Goal: Check status: Check status

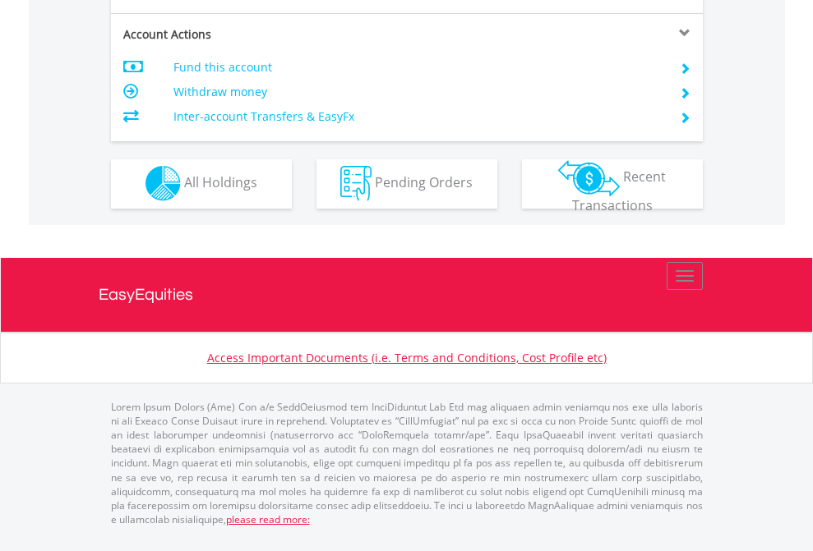
scroll to position [1537, 0]
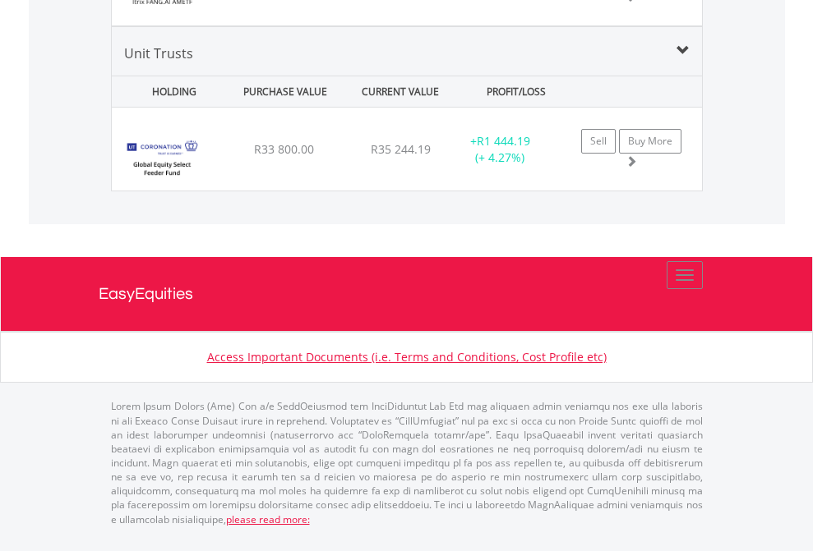
scroll to position [118, 0]
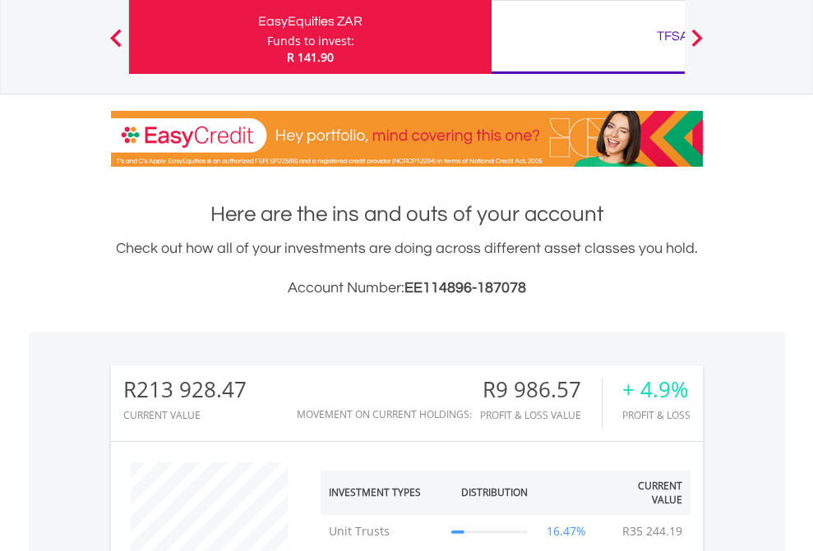
click at [588, 37] on div "TFSA" at bounding box center [672, 36] width 343 height 23
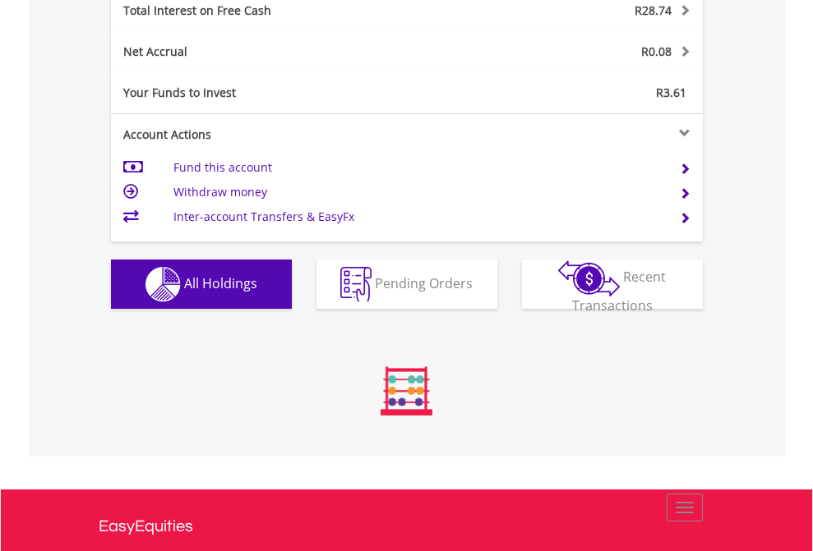
scroll to position [158, 258]
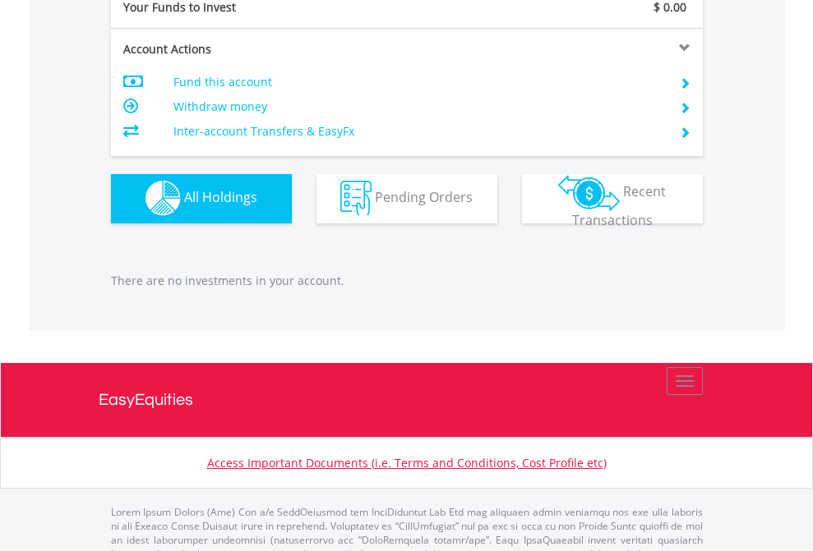
scroll to position [1627, 0]
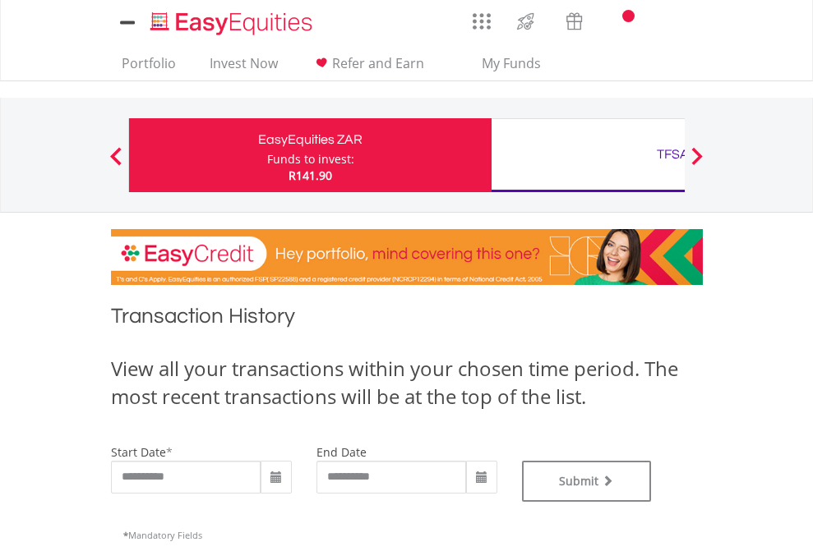
type input "**********"
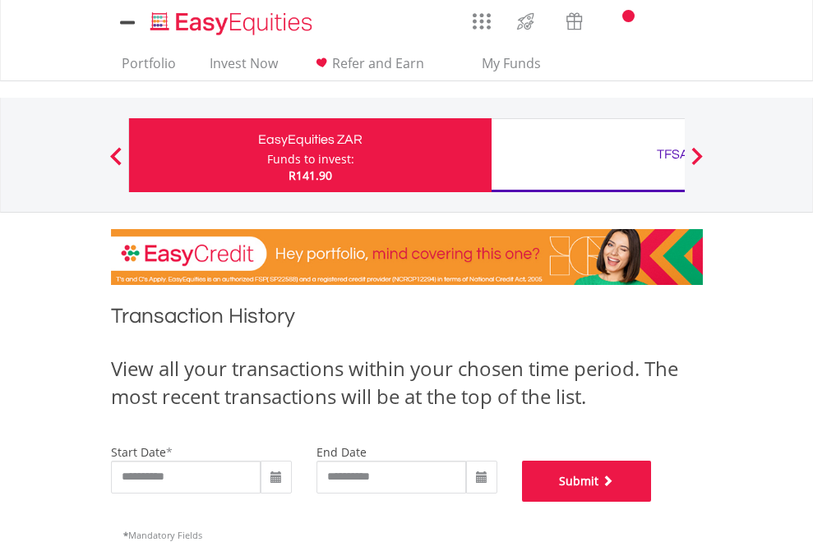
click at [652, 502] on button "Submit" at bounding box center [587, 481] width 130 height 41
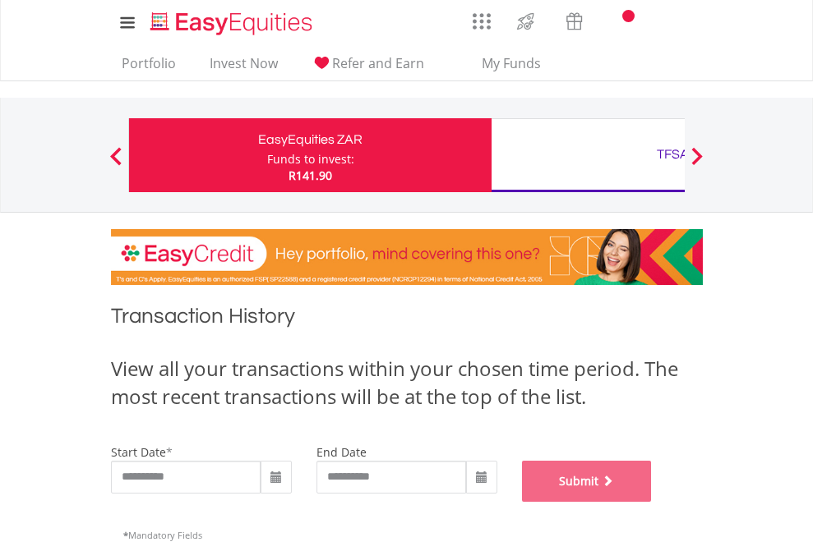
scroll to position [667, 0]
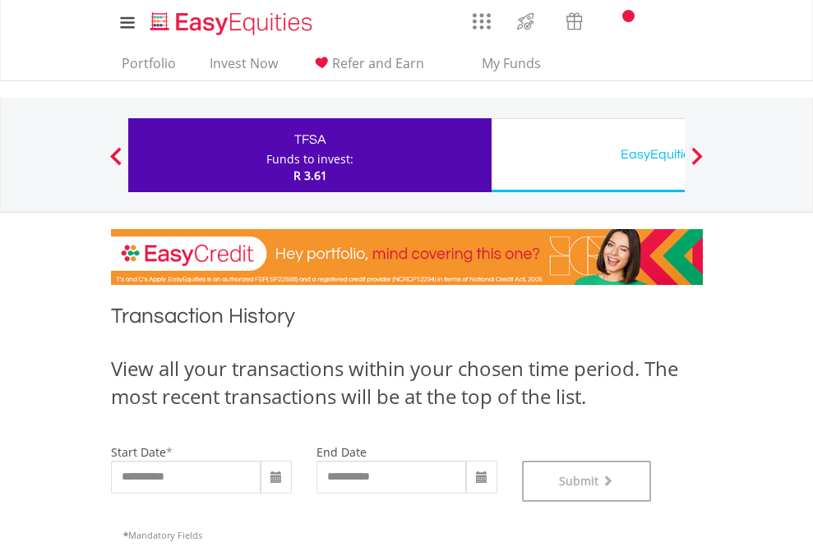
scroll to position [667, 0]
click at [588, 155] on div "EasyEquities USD" at bounding box center [672, 154] width 343 height 23
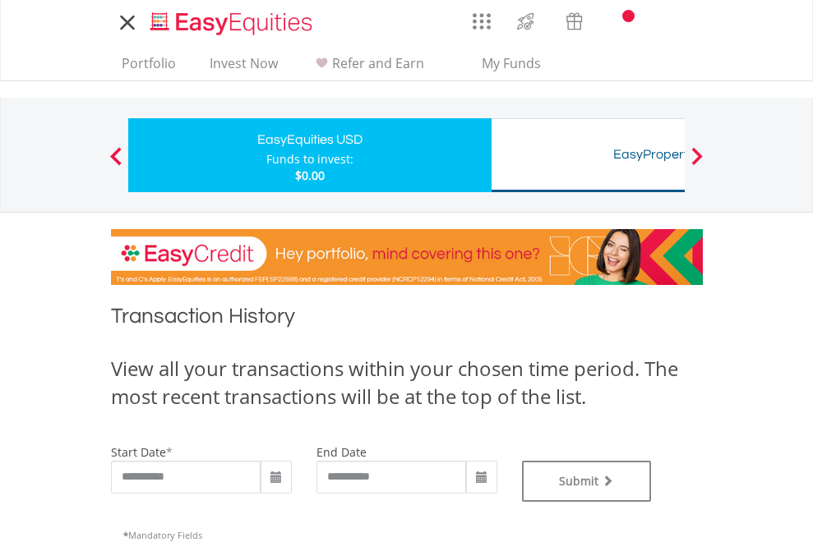
type input "**********"
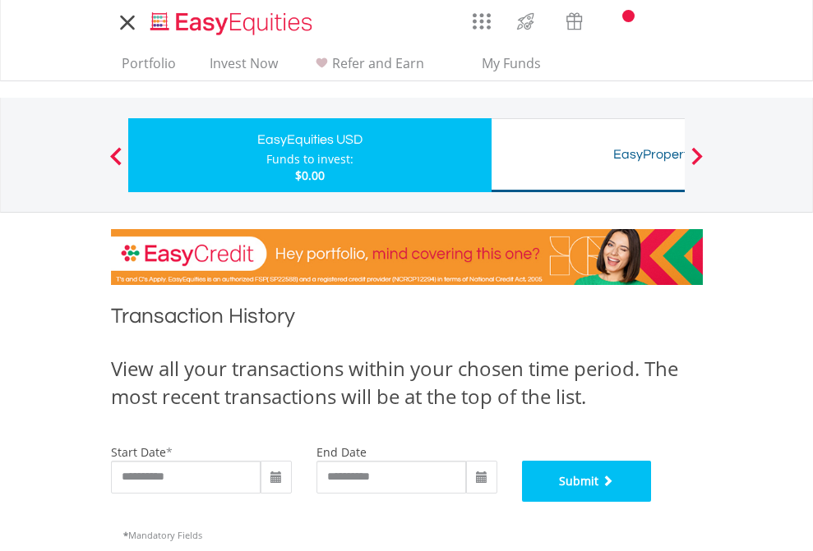
click at [652, 502] on button "Submit" at bounding box center [587, 481] width 130 height 41
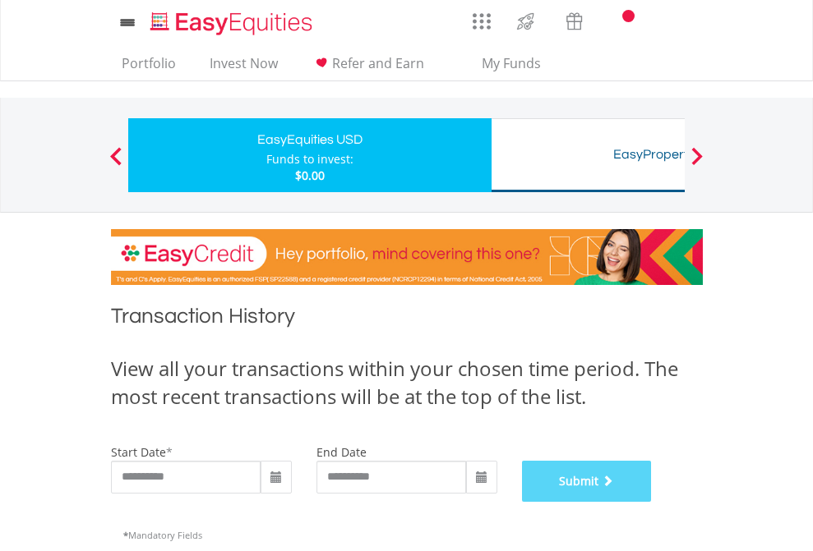
scroll to position [667, 0]
